Goal: Navigation & Orientation: Find specific page/section

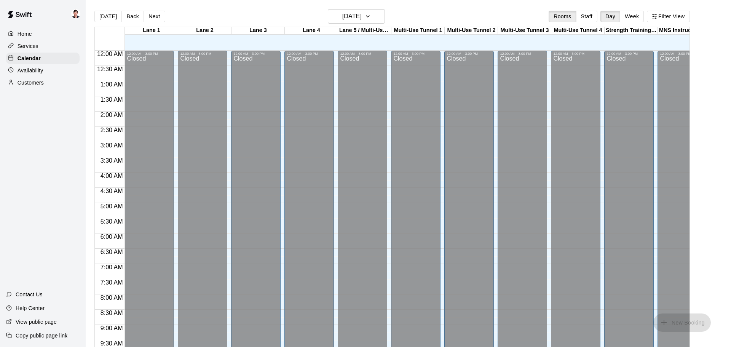
scroll to position [327, 0]
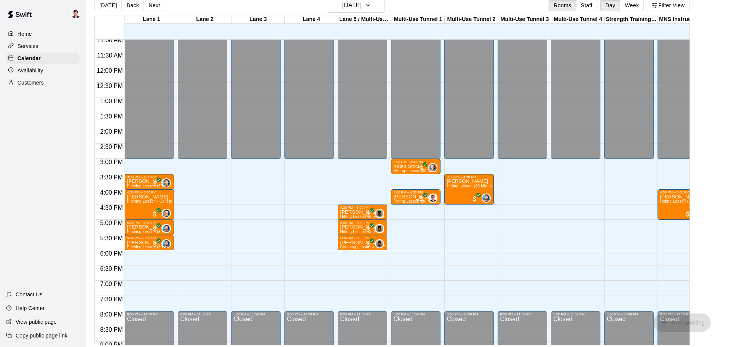
scroll to position [10, 0]
